Goal: Transaction & Acquisition: Purchase product/service

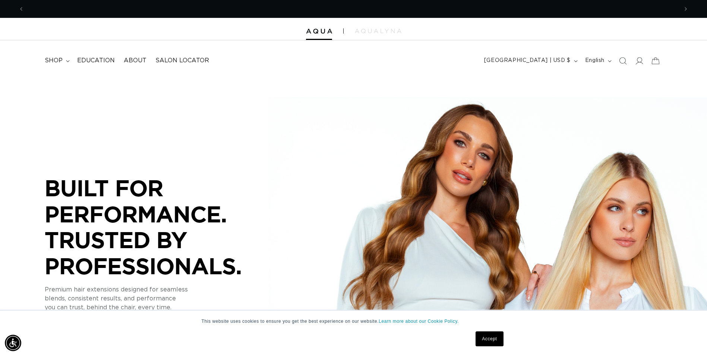
click at [492, 337] on link "Accept" at bounding box center [490, 338] width 28 height 15
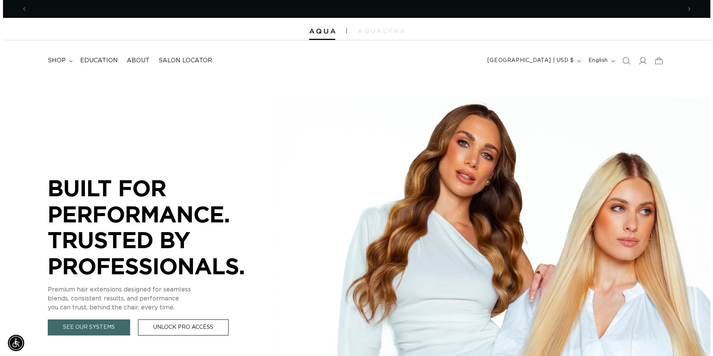
scroll to position [0, 654]
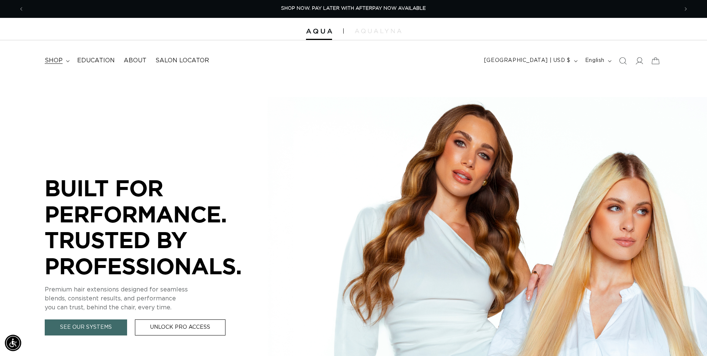
click at [65, 62] on summary "shop" at bounding box center [56, 60] width 32 height 17
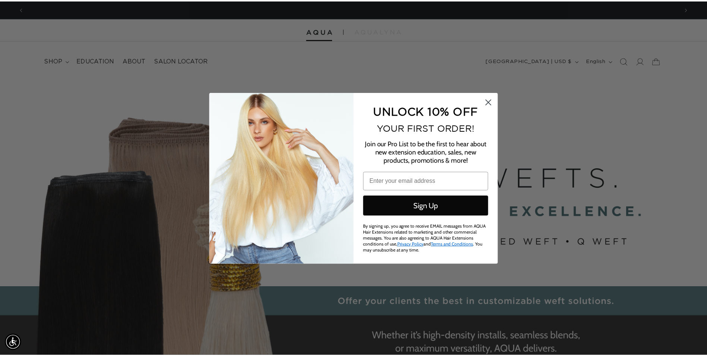
scroll to position [0, 1320]
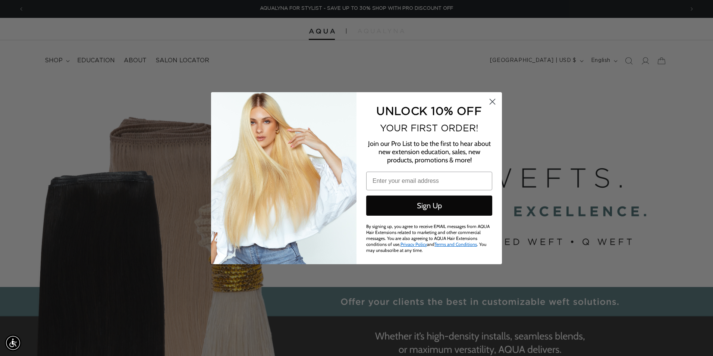
click at [490, 104] on icon "Close dialog" at bounding box center [492, 101] width 5 height 5
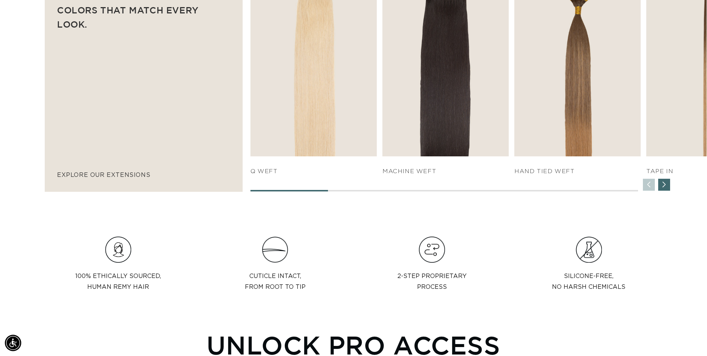
scroll to position [0, 1309]
click at [658, 185] on div "SHOP NOW q weft SHOP NOW Machine Weft SHOP NOW" at bounding box center [479, 77] width 456 height 228
click at [661, 186] on div "Next slide" at bounding box center [664, 185] width 12 height 12
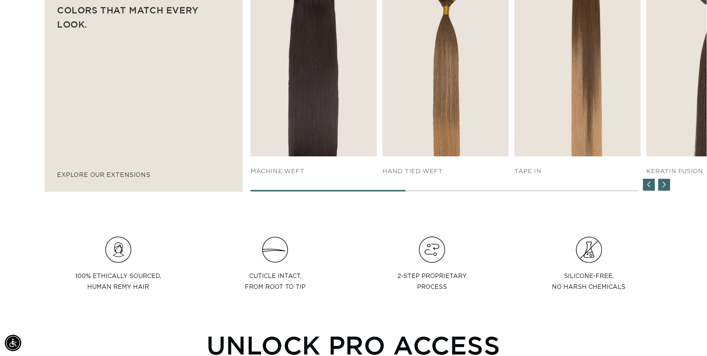
click at [661, 186] on div "Next slide" at bounding box center [664, 185] width 12 height 12
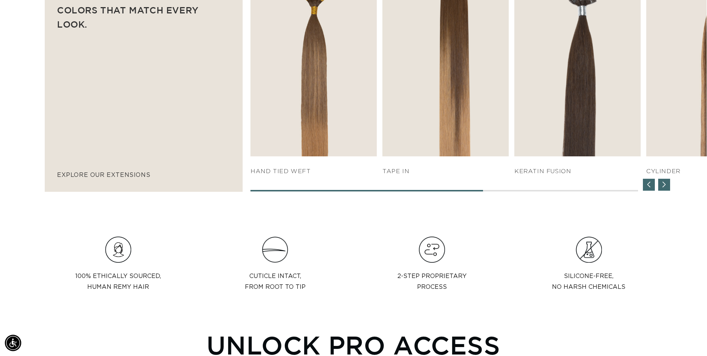
click at [665, 186] on div "Next slide" at bounding box center [664, 185] width 12 height 12
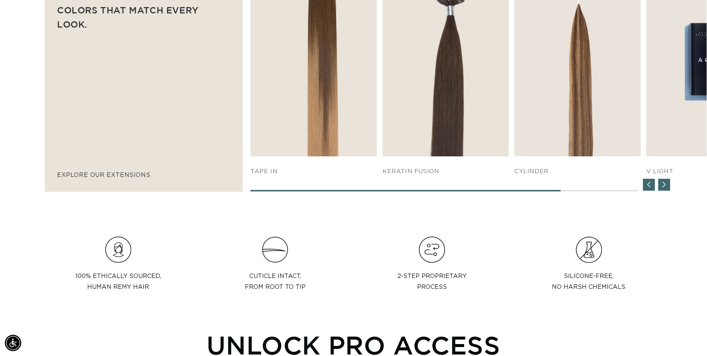
click at [665, 186] on div "Next slide" at bounding box center [664, 185] width 12 height 12
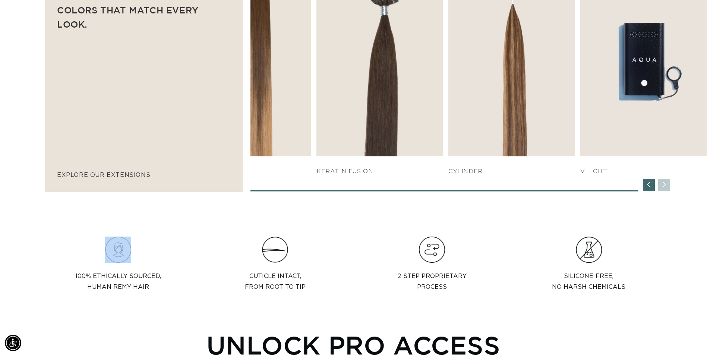
click at [665, 186] on div "SHOP NOW q weft SHOP NOW Machine Weft SHOP NOW" at bounding box center [479, 77] width 456 height 228
click at [647, 183] on div "Previous slide" at bounding box center [649, 185] width 12 height 12
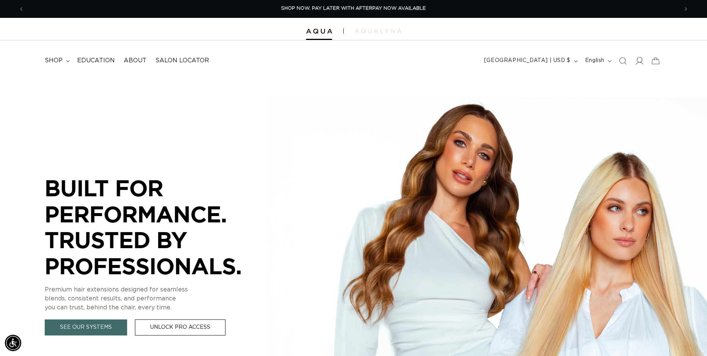
click at [646, 60] on span at bounding box center [639, 61] width 16 height 16
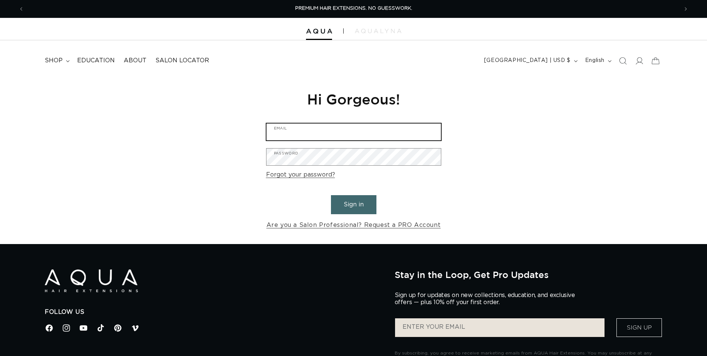
click at [396, 131] on input "Email" at bounding box center [354, 131] width 175 height 17
type input "britneymsalas@yahoo.com"
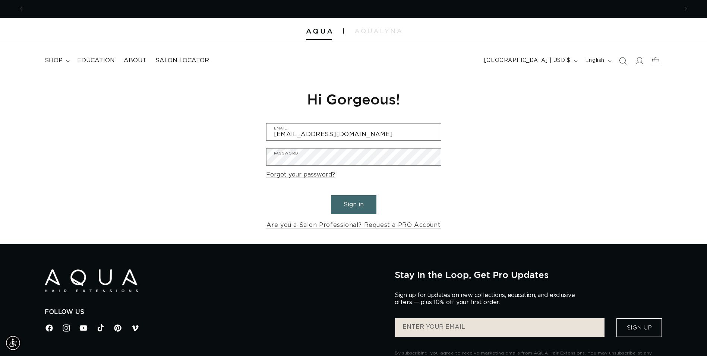
scroll to position [0, 1309]
click at [363, 202] on button "Sign in" at bounding box center [353, 204] width 45 height 19
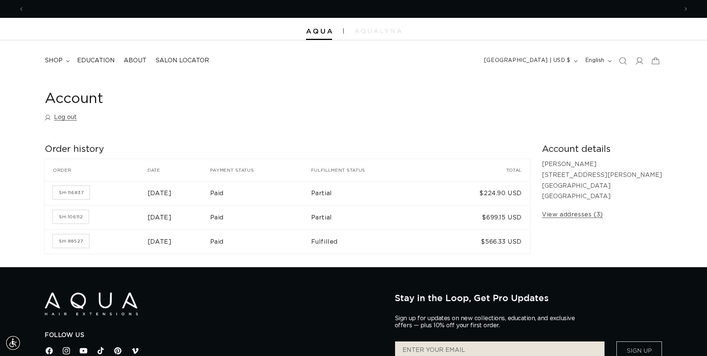
scroll to position [0, 1309]
click at [66, 59] on summary "shop" at bounding box center [56, 60] width 32 height 17
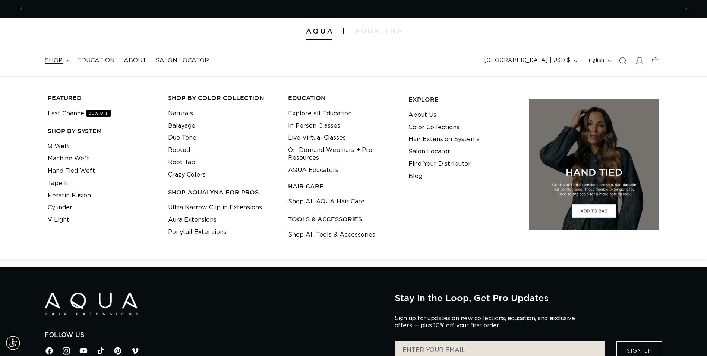
scroll to position [0, 654]
click at [187, 114] on link "Naturals" at bounding box center [180, 113] width 25 height 12
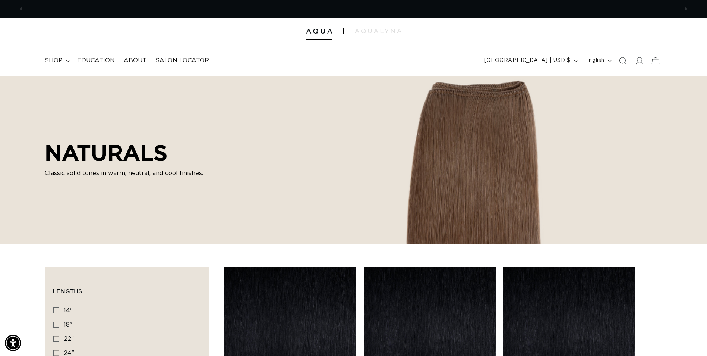
scroll to position [0, 654]
click at [625, 62] on icon "Search" at bounding box center [623, 61] width 8 height 8
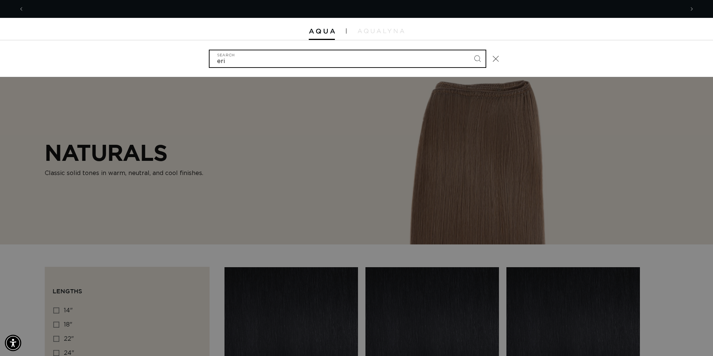
scroll to position [0, 1320]
type input "erie"
click at [469, 50] on button "Search" at bounding box center [477, 58] width 16 height 16
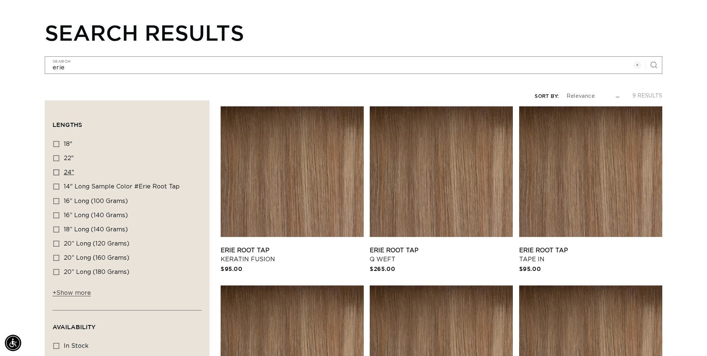
scroll to position [0, 1309]
click at [55, 150] on label "18" 18" (4 products)" at bounding box center [124, 144] width 143 height 14
click at [55, 147] on input "18" 18" (4 products)" at bounding box center [56, 144] width 6 height 6
checkbox input "true"
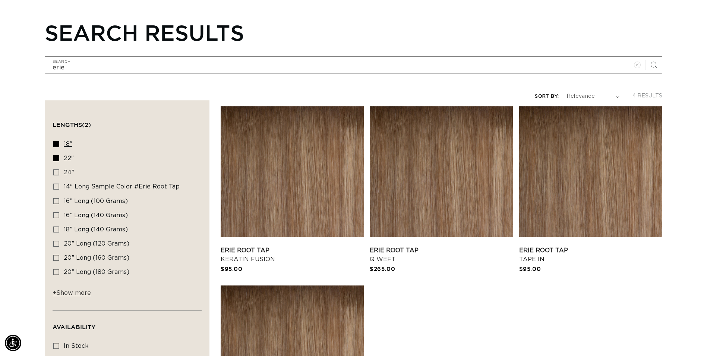
click at [55, 142] on icon at bounding box center [56, 144] width 6 height 6
click at [55, 142] on input "18" 18" (4 products)" at bounding box center [56, 144] width 6 height 6
checkbox input "false"
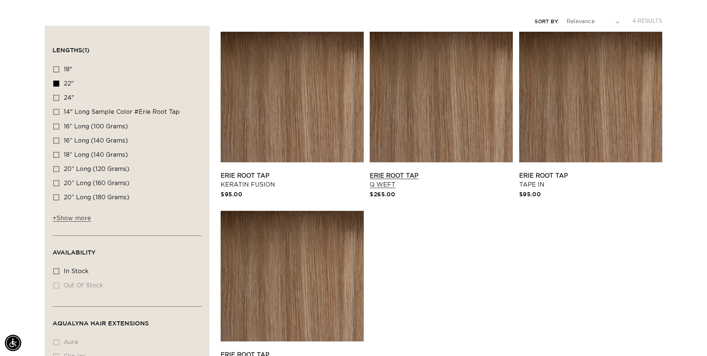
scroll to position [0, 654]
click at [480, 171] on link "Erie Root Tap Q Weft" at bounding box center [441, 180] width 143 height 18
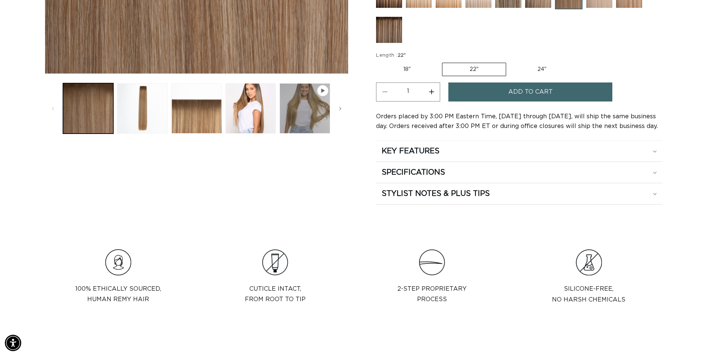
scroll to position [336, 0]
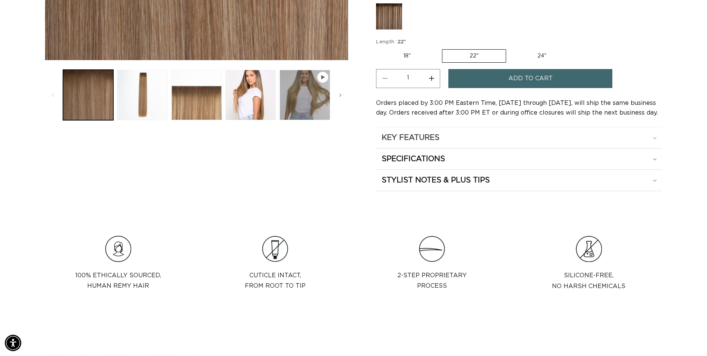
click at [478, 141] on div "KEY FEATURES" at bounding box center [519, 138] width 275 height 10
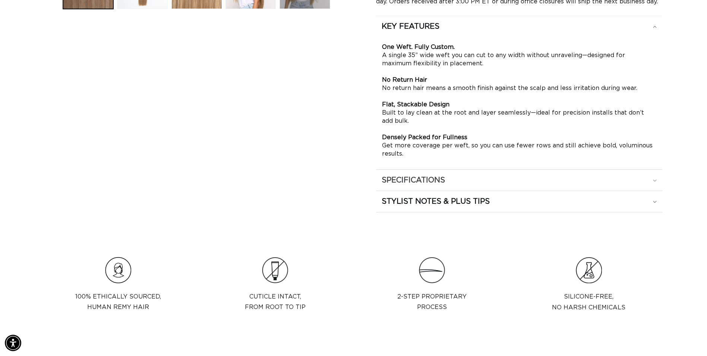
scroll to position [447, 0]
click at [461, 175] on div "SPECIFICATIONS" at bounding box center [519, 180] width 275 height 10
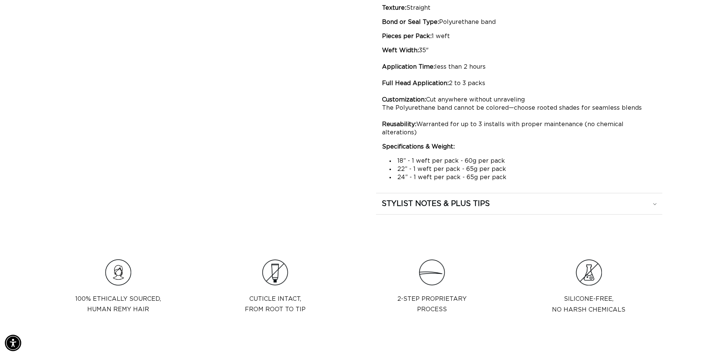
scroll to position [522, 0]
click at [508, 192] on summary "STYLIST NOTES & PLUS TIPS" at bounding box center [519, 202] width 286 height 21
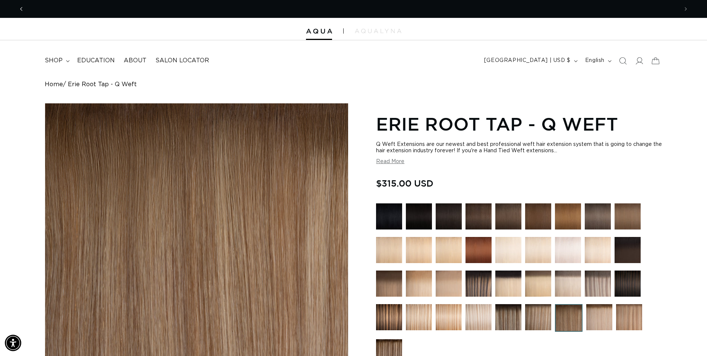
scroll to position [0, 0]
click at [19, 10] on span "Previous announcement" at bounding box center [21, 8] width 7 height 7
click at [51, 55] on summary "shop" at bounding box center [56, 60] width 32 height 17
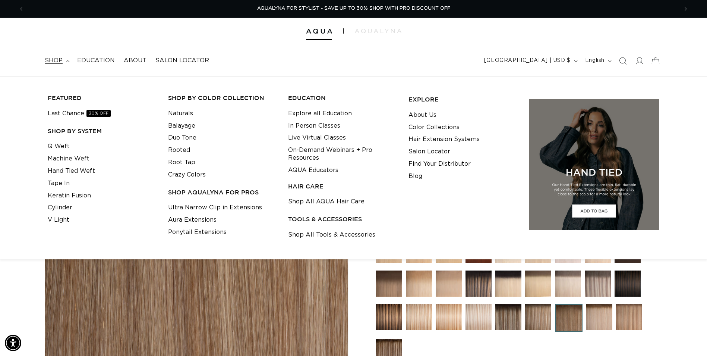
click at [53, 64] on span "shop" at bounding box center [54, 61] width 18 height 8
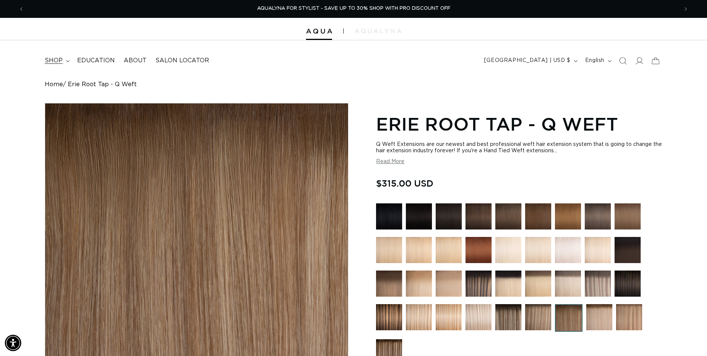
click at [53, 64] on span "shop" at bounding box center [54, 61] width 18 height 8
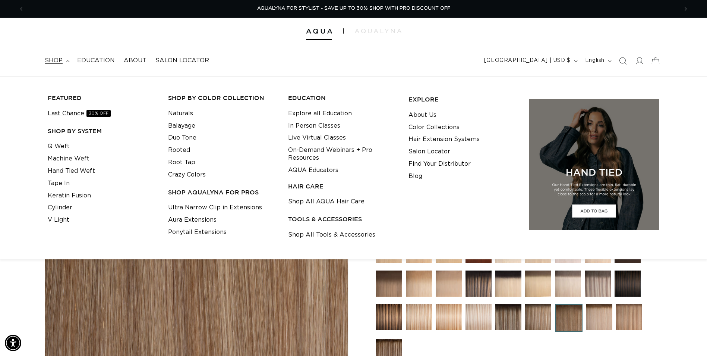
click at [68, 108] on link "Last Chance 30% OFF" at bounding box center [79, 113] width 63 height 12
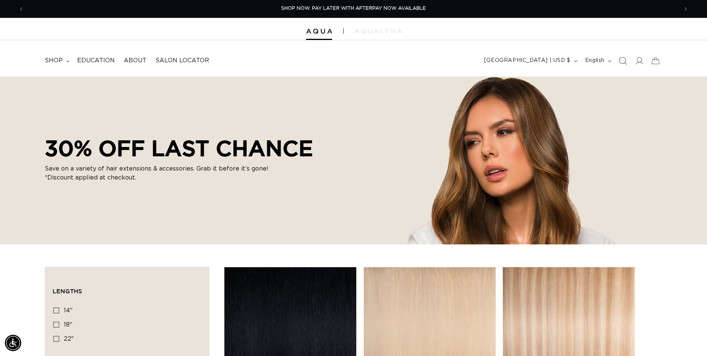
click at [618, 62] on span "Search" at bounding box center [623, 61] width 16 height 16
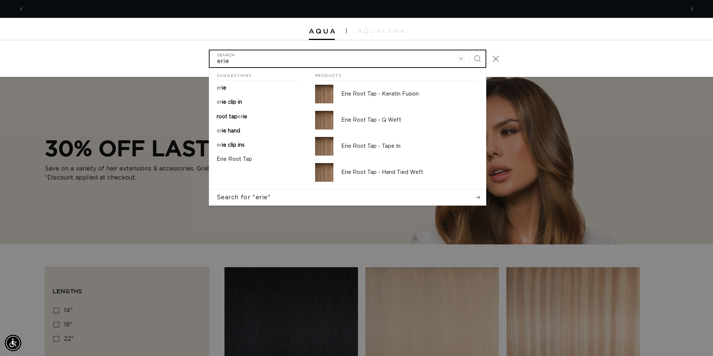
scroll to position [0, 1320]
type input "erie"
click at [469, 50] on button "Search" at bounding box center [477, 58] width 16 height 16
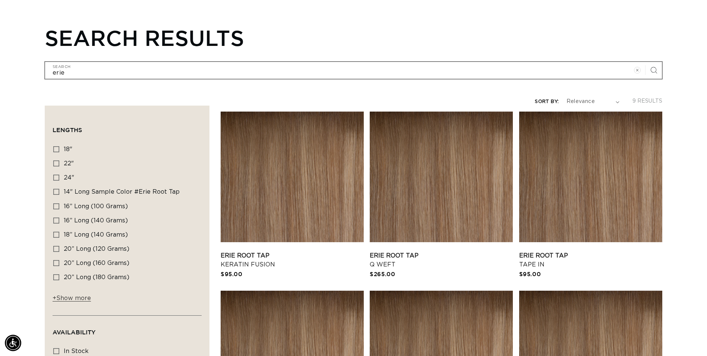
scroll to position [112, 0]
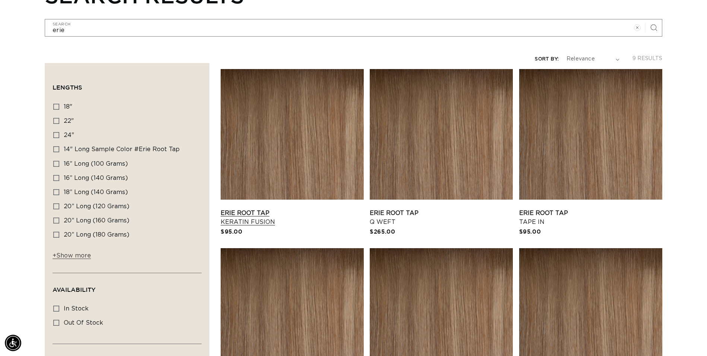
click at [261, 208] on link "Erie Root Tap Keratin Fusion" at bounding box center [292, 217] width 143 height 18
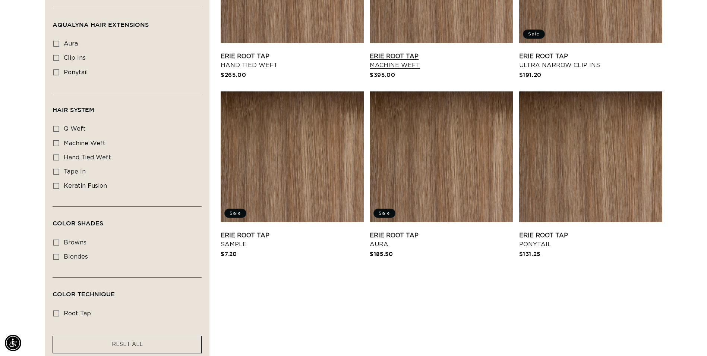
scroll to position [0, 1309]
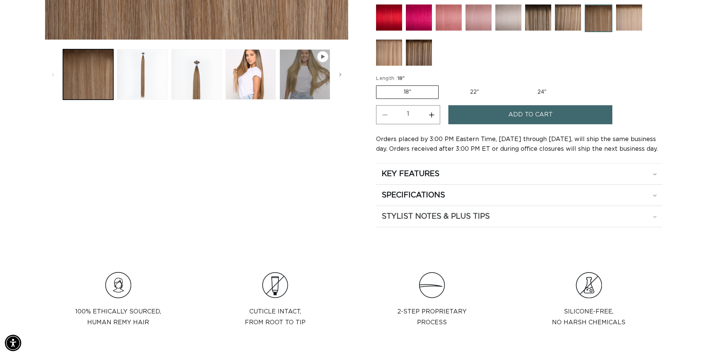
scroll to position [373, 0]
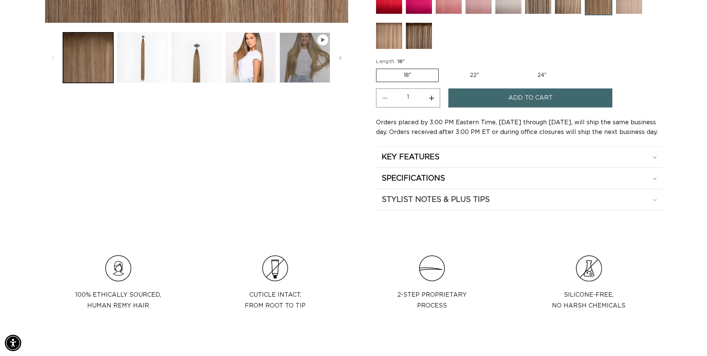
click at [465, 199] on h2 "STYLIST NOTES & PLUS TIPS" at bounding box center [436, 200] width 108 height 10
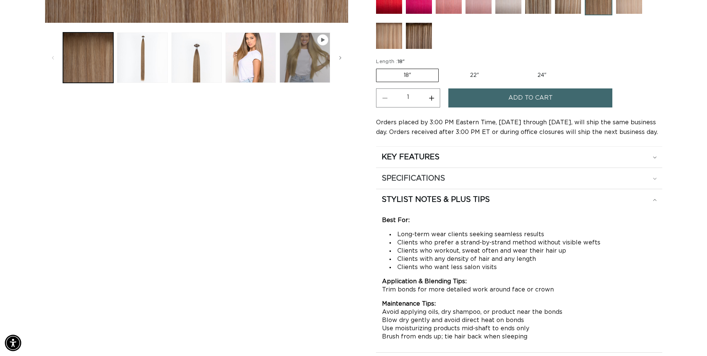
scroll to position [0, 0]
click at [460, 182] on div "SPECIFICATIONS" at bounding box center [519, 178] width 275 height 10
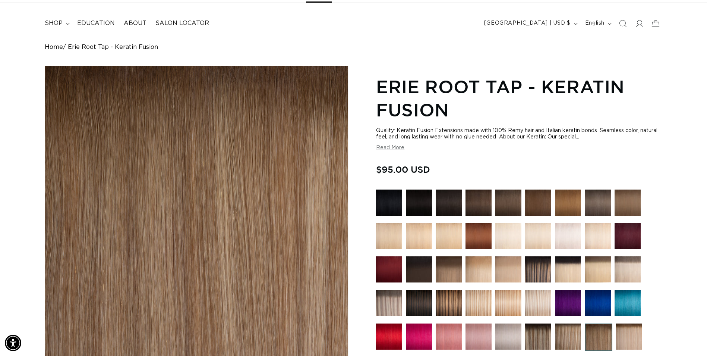
scroll to position [0, 1309]
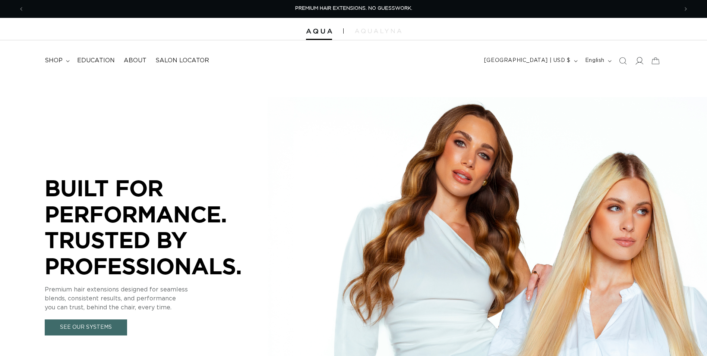
click at [642, 61] on icon at bounding box center [640, 60] width 8 height 7
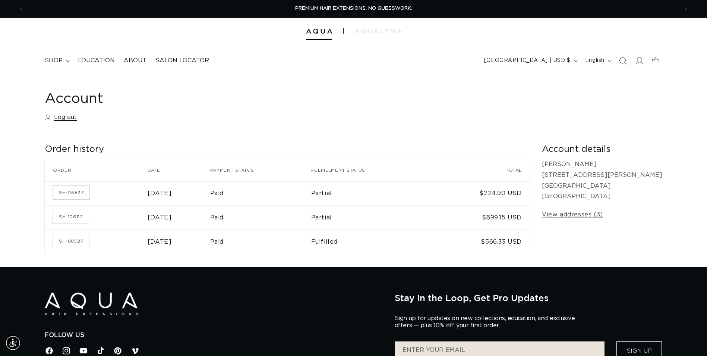
click at [55, 117] on link "Log out" at bounding box center [61, 117] width 32 height 11
